Goal: Task Accomplishment & Management: Complete application form

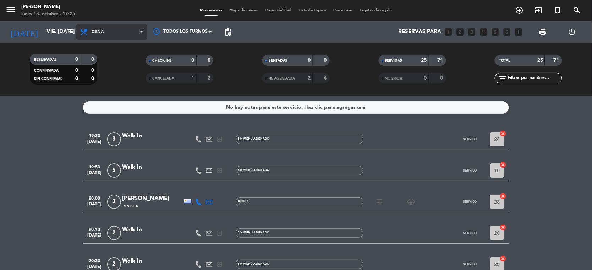
scroll to position [536, 0]
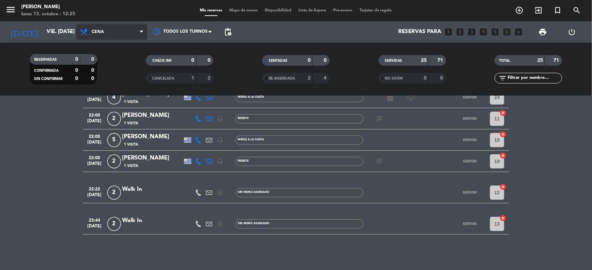
click at [139, 31] on span "Cena" at bounding box center [111, 32] width 71 height 16
click at [102, 82] on div "menu [PERSON_NAME] lunes 13. octubre - 12:25 Mis reservas Mapa de mesas Disponi…" at bounding box center [296, 48] width 592 height 96
click at [145, 31] on span at bounding box center [143, 32] width 7 height 7
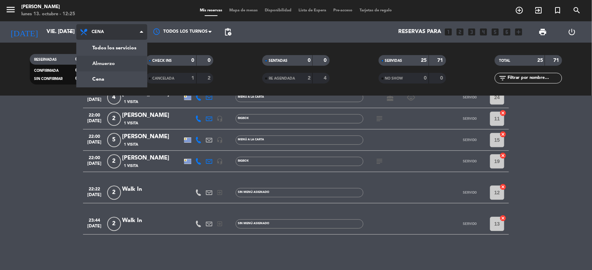
click at [124, 61] on div "menu [PERSON_NAME] lunes 13. octubre - 12:25 Mis reservas Mapa de mesas Disponi…" at bounding box center [296, 48] width 592 height 96
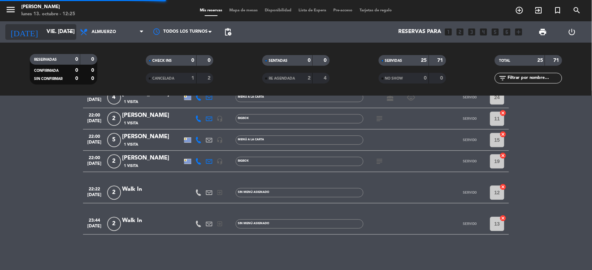
click at [66, 29] on icon "arrow_drop_down" at bounding box center [70, 32] width 9 height 9
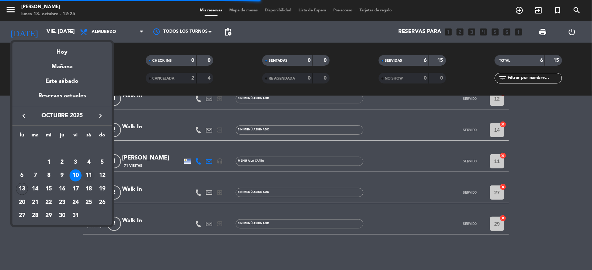
scroll to position [61, 0]
click at [88, 176] on div "11" at bounding box center [89, 175] width 12 height 12
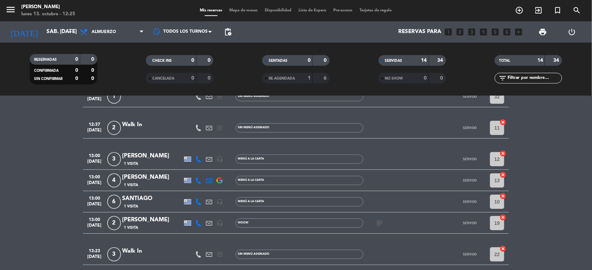
scroll to position [0, 0]
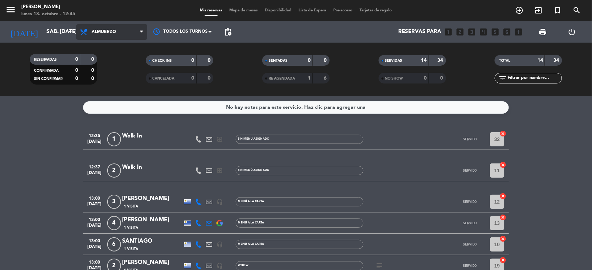
click at [143, 30] on span at bounding box center [143, 32] width 7 height 7
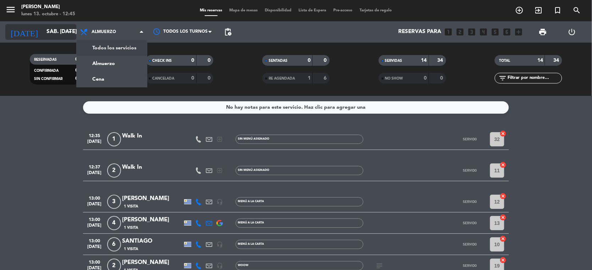
click at [70, 31] on icon "arrow_drop_down" at bounding box center [70, 32] width 9 height 9
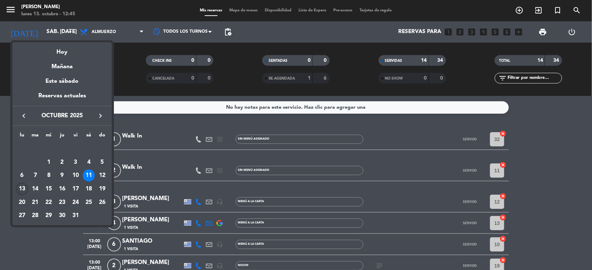
click at [20, 190] on div "13" at bounding box center [22, 189] width 12 height 12
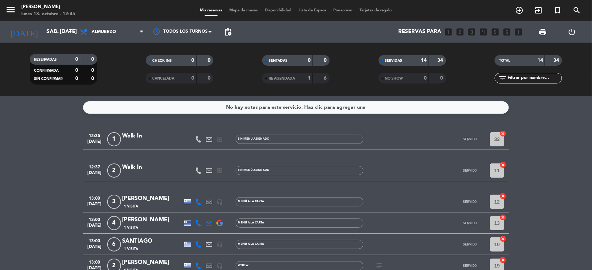
type input "lun. [DATE]"
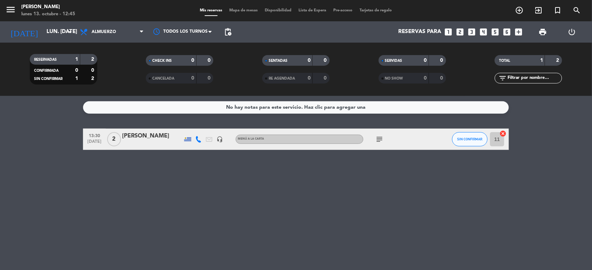
click at [460, 33] on icon "looks_two" at bounding box center [460, 31] width 9 height 9
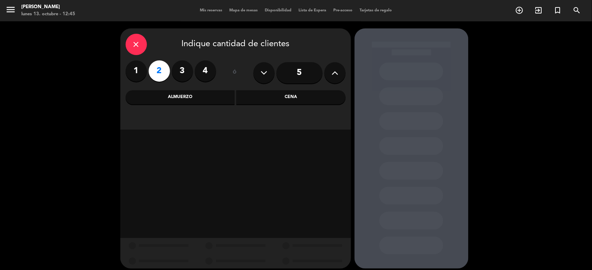
click at [196, 98] on div "Almuerzo" at bounding box center [180, 97] width 109 height 14
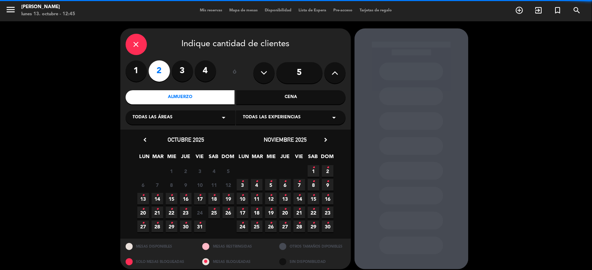
click at [225, 117] on icon "arrow_drop_down" at bounding box center [224, 117] width 9 height 9
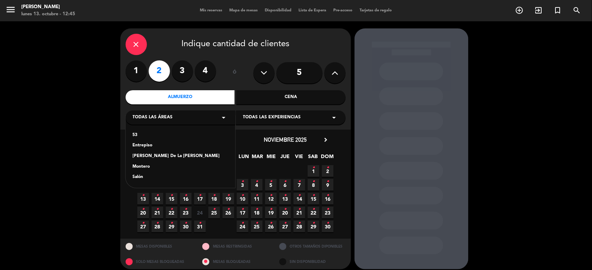
click at [148, 177] on div "Salón" at bounding box center [180, 177] width 95 height 7
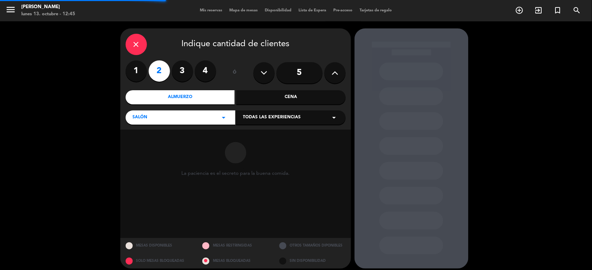
click at [335, 119] on icon "arrow_drop_down" at bounding box center [334, 117] width 9 height 9
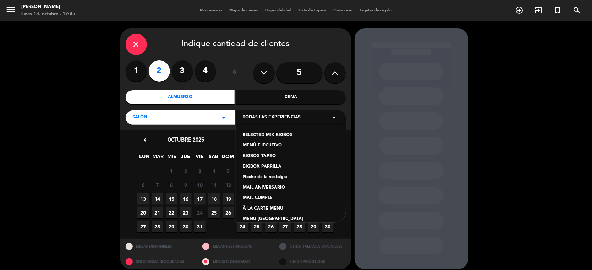
click at [272, 208] on div "À LA CARTE MENU" at bounding box center [290, 208] width 95 height 7
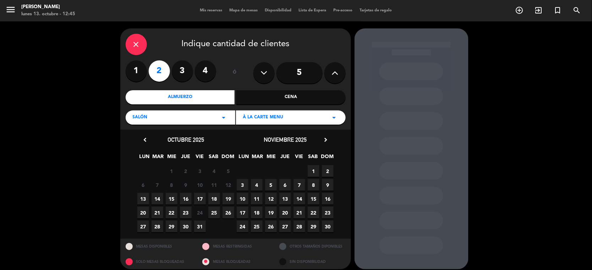
click at [141, 198] on span "13" at bounding box center [143, 199] width 12 height 12
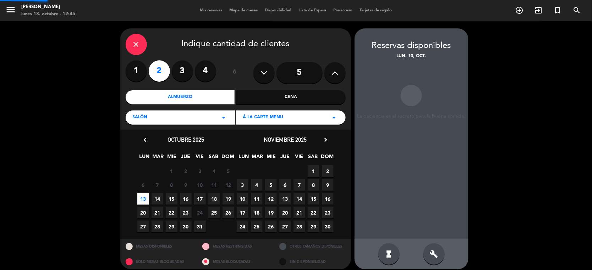
scroll to position [6, 0]
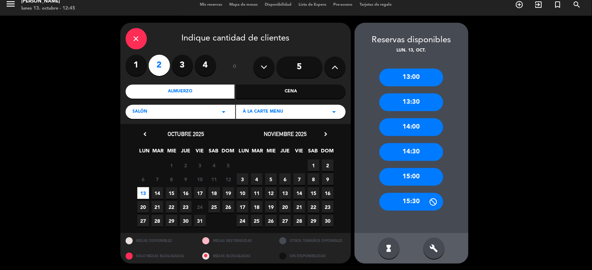
click at [414, 76] on div "13:00" at bounding box center [411, 77] width 64 height 18
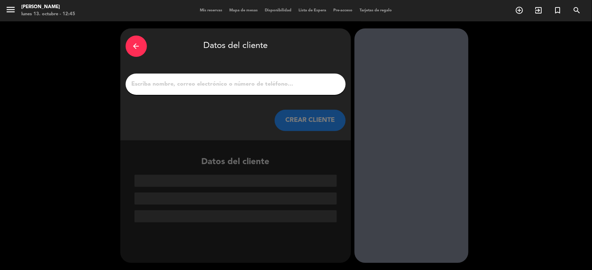
click at [220, 84] on input "1" at bounding box center [235, 84] width 209 height 10
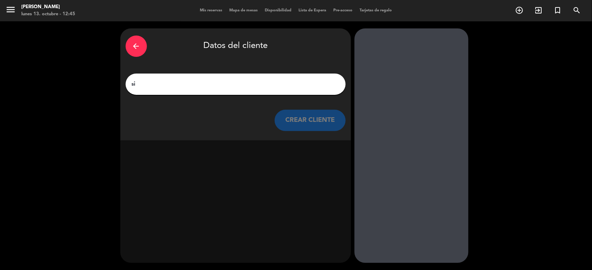
type input "s"
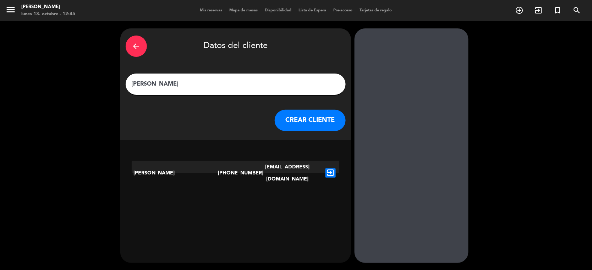
type input "[PERSON_NAME]"
click at [329, 169] on icon "exit_to_app" at bounding box center [330, 172] width 10 height 9
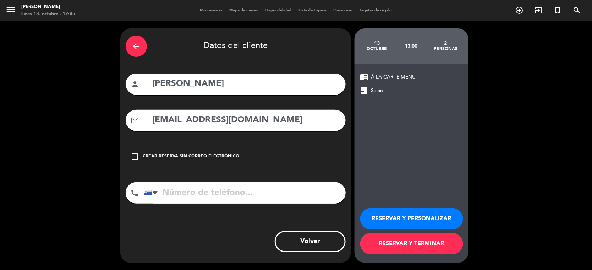
type input "[PHONE_NUMBER]"
click at [406, 218] on button "RESERVAR Y PERSONALIZAR" at bounding box center [411, 218] width 103 height 21
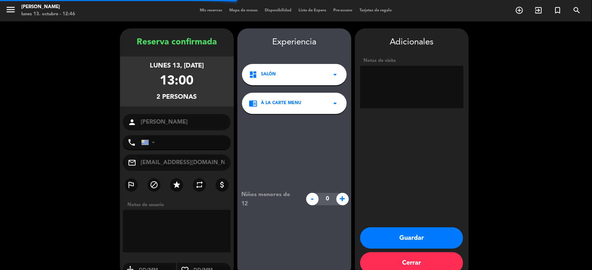
type input "[PHONE_NUMBER]"
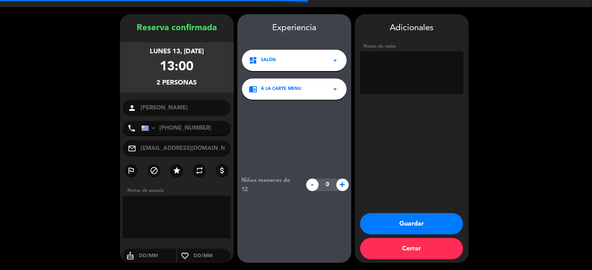
click at [399, 67] on textarea at bounding box center [411, 72] width 103 height 43
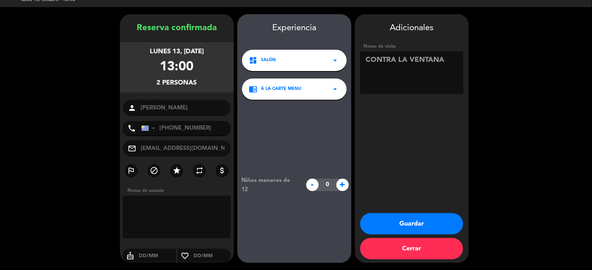
type textarea "CONTRA LA VENTANA"
click at [411, 221] on button "Guardar" at bounding box center [411, 223] width 103 height 21
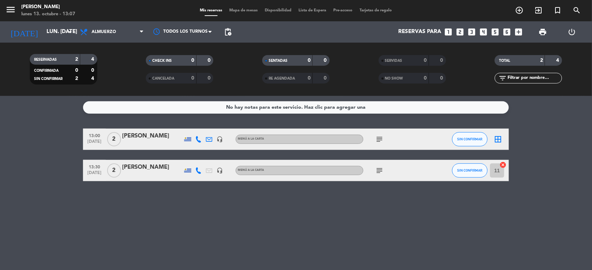
click at [459, 32] on icon "looks_two" at bounding box center [460, 31] width 9 height 9
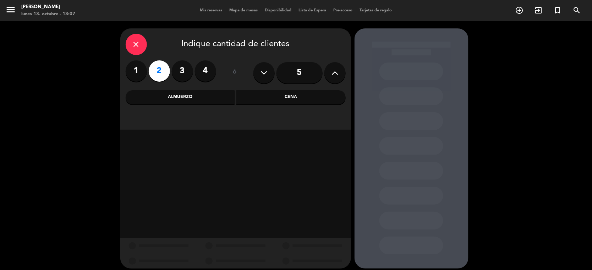
click at [279, 95] on div "Cena" at bounding box center [290, 97] width 109 height 14
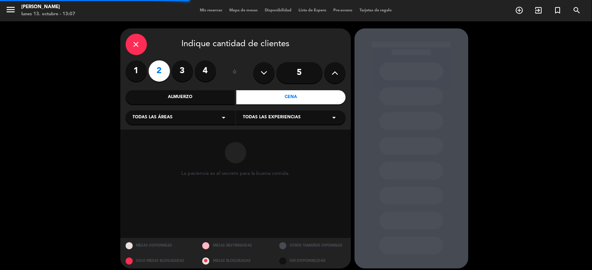
click at [226, 118] on icon "arrow_drop_down" at bounding box center [224, 117] width 9 height 9
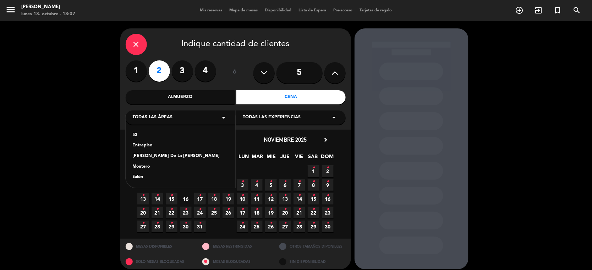
click at [143, 178] on div "Salón" at bounding box center [180, 177] width 95 height 7
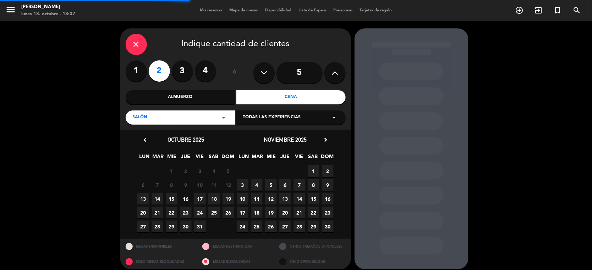
click at [334, 116] on icon "arrow_drop_down" at bounding box center [334, 117] width 9 height 9
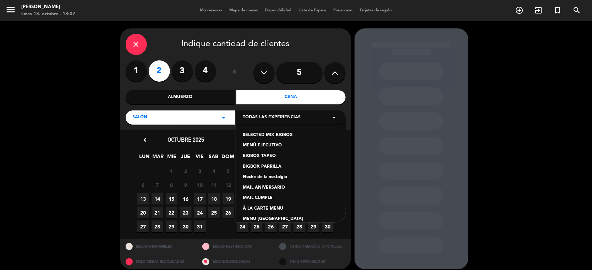
click at [271, 208] on div "À LA CARTE MENU" at bounding box center [290, 208] width 95 height 7
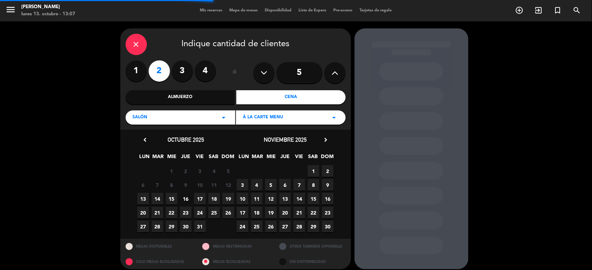
click at [334, 116] on icon "arrow_drop_down" at bounding box center [334, 117] width 9 height 9
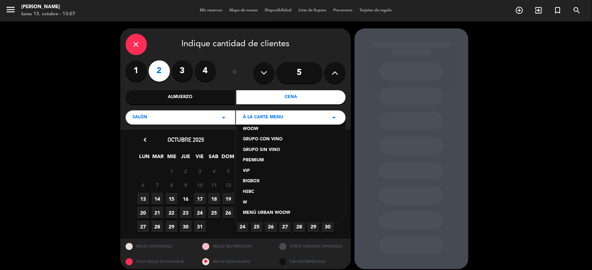
scroll to position [112, 0]
click at [252, 177] on div "BIGBOX" at bounding box center [290, 180] width 95 height 7
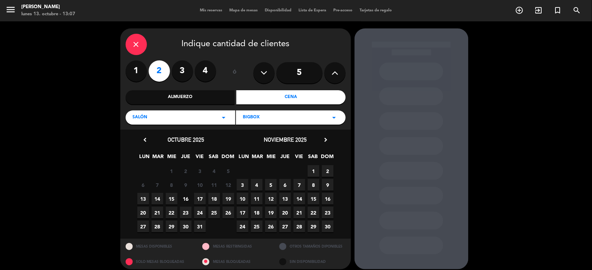
click at [143, 198] on span "13" at bounding box center [143, 199] width 12 height 12
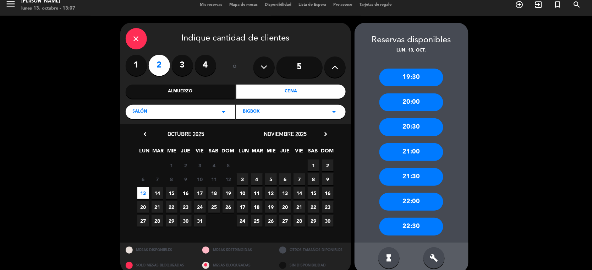
click at [382, 128] on div "20:30" at bounding box center [411, 127] width 64 height 18
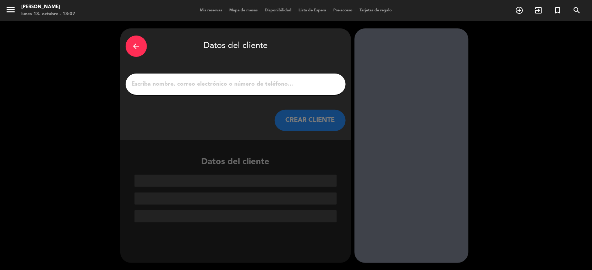
scroll to position [0, 0]
click at [216, 73] on div "arrow_back Datos del cliente CREAR CLIENTE" at bounding box center [235, 84] width 231 height 112
click at [216, 78] on div at bounding box center [236, 83] width 220 height 21
click at [215, 80] on input "1" at bounding box center [235, 84] width 209 height 10
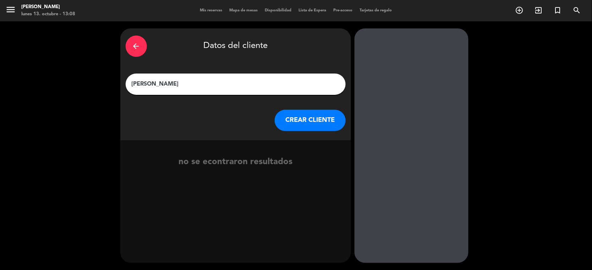
type input "[PERSON_NAME]"
click at [293, 116] on button "CREAR CLIENTE" at bounding box center [310, 120] width 71 height 21
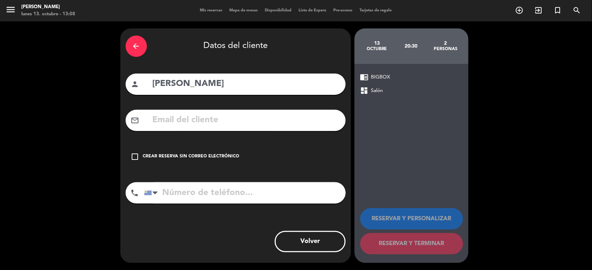
click at [176, 121] on input "text" at bounding box center [246, 120] width 188 height 15
paste input "[EMAIL_ADDRESS][DOMAIN_NAME]"
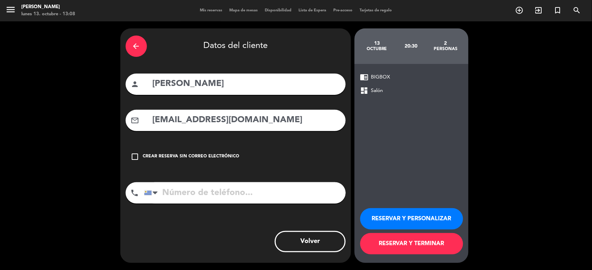
type input "[EMAIL_ADDRESS][DOMAIN_NAME]"
click at [192, 193] on input "tel" at bounding box center [245, 192] width 202 height 21
paste input "099871608"
type input "099871608"
click at [393, 211] on button "RESERVAR Y PERSONALIZAR" at bounding box center [411, 218] width 103 height 21
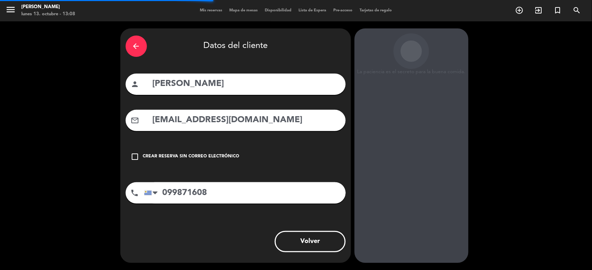
scroll to position [14, 0]
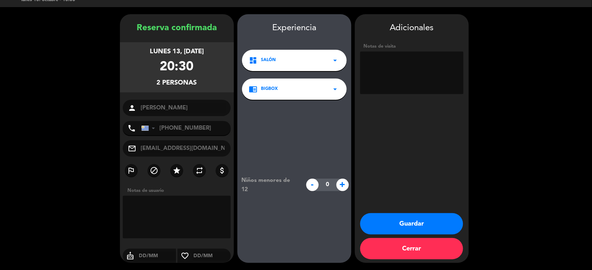
click at [368, 56] on textarea at bounding box center [411, 72] width 103 height 43
paste textarea "Francis_1"
paste textarea "B6RAGGQS"
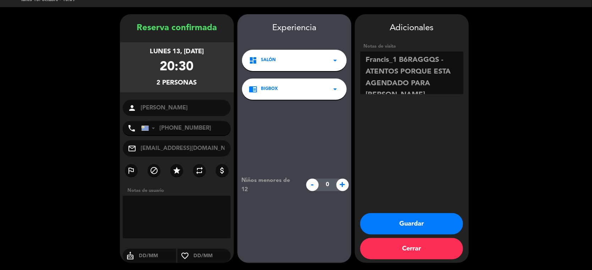
scroll to position [5, 0]
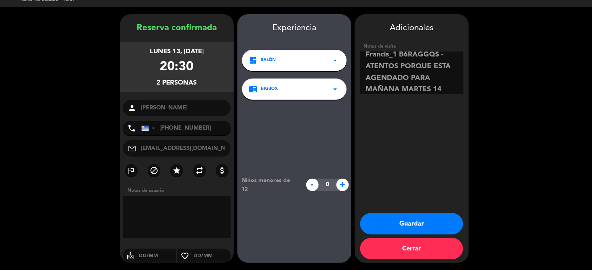
click at [410, 77] on textarea at bounding box center [411, 72] width 103 height 43
type textarea "Francis_1 B6RAGGQS - ATENTOS PORQUE ESTA AGENDADO EN BIGBOX PARA MAÑANA MARTES …"
click at [413, 226] on button "Guardar" at bounding box center [411, 223] width 103 height 21
